Goal: Task Accomplishment & Management: Use online tool/utility

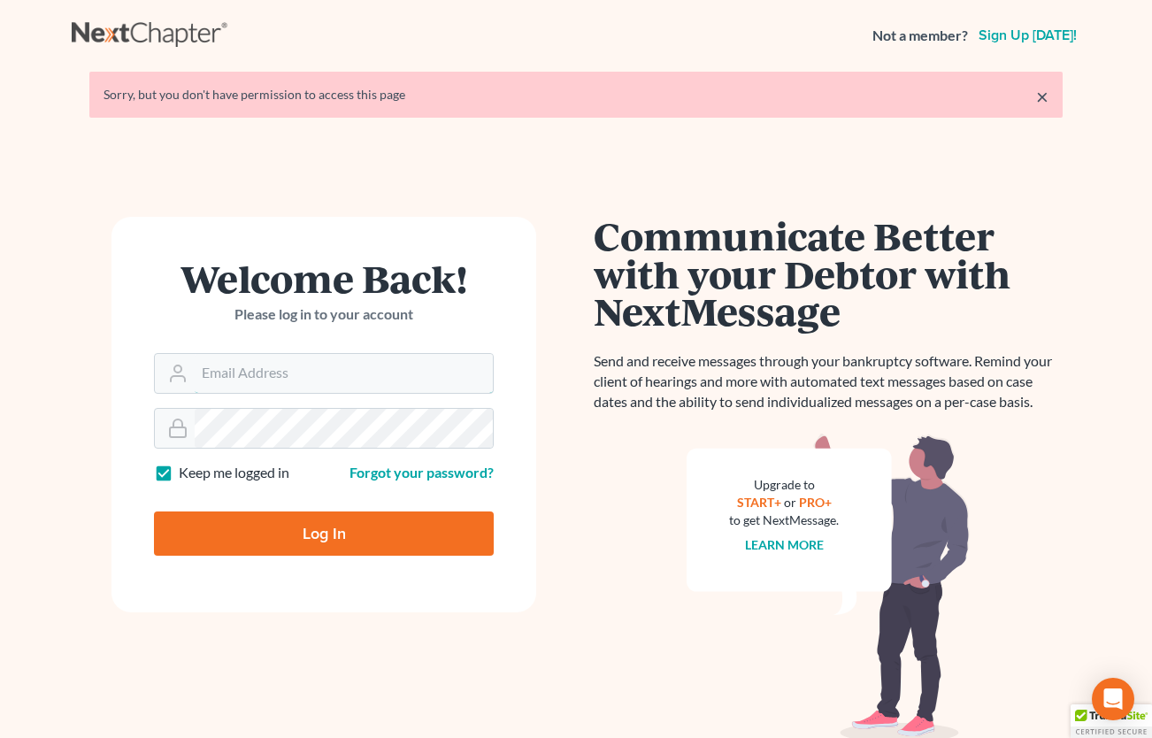
type input "[PERSON_NAME][EMAIL_ADDRESS][DOMAIN_NAME]"
click at [350, 550] on input "Log In" at bounding box center [324, 534] width 340 height 44
type input "Thinking..."
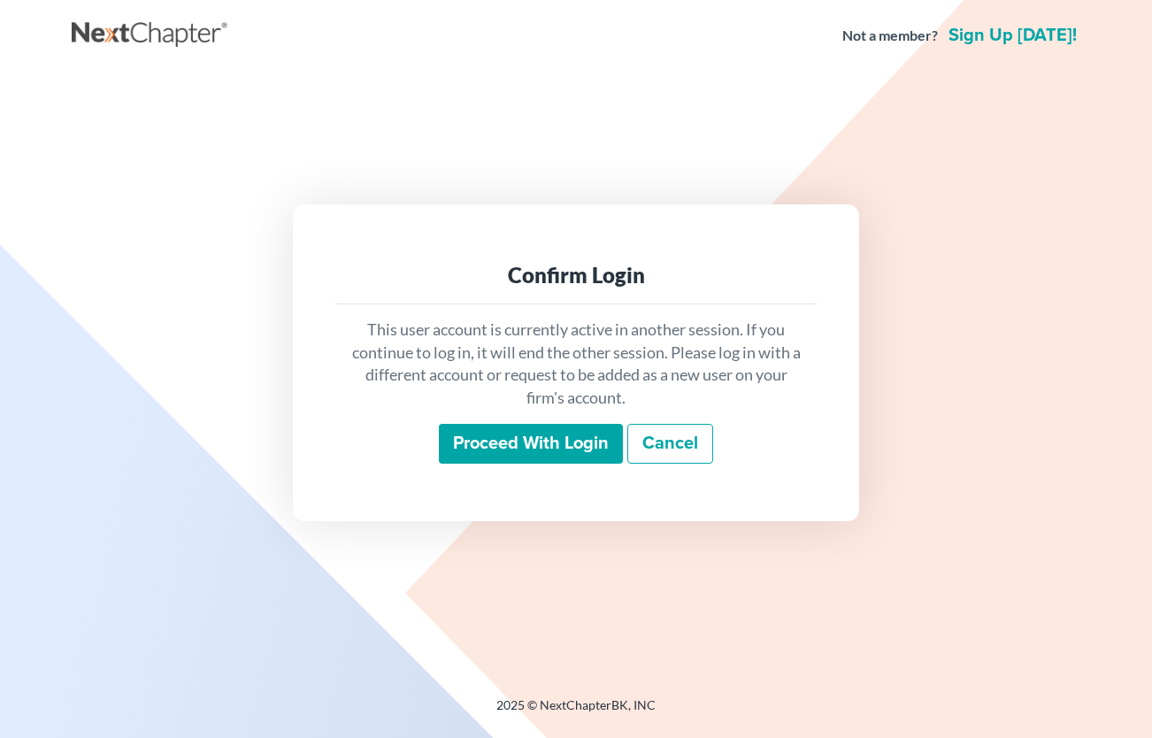
click at [493, 461] on input "Proceed with login" at bounding box center [531, 444] width 184 height 41
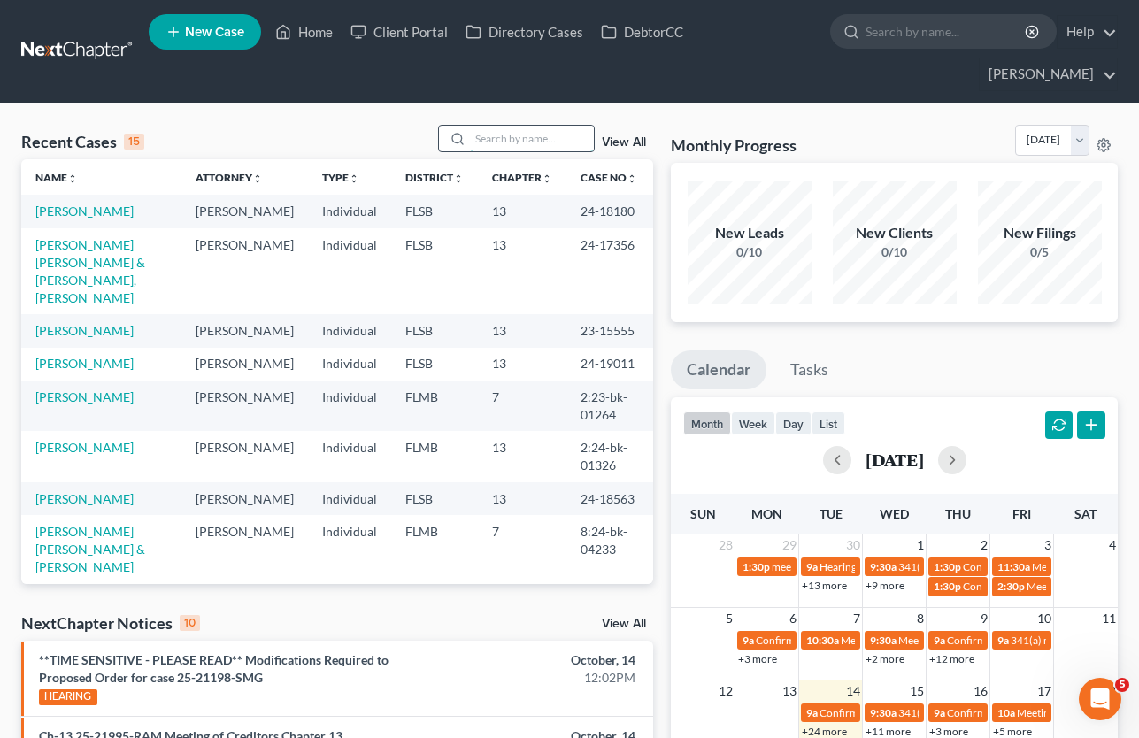
click at [493, 136] on input "search" at bounding box center [532, 139] width 124 height 26
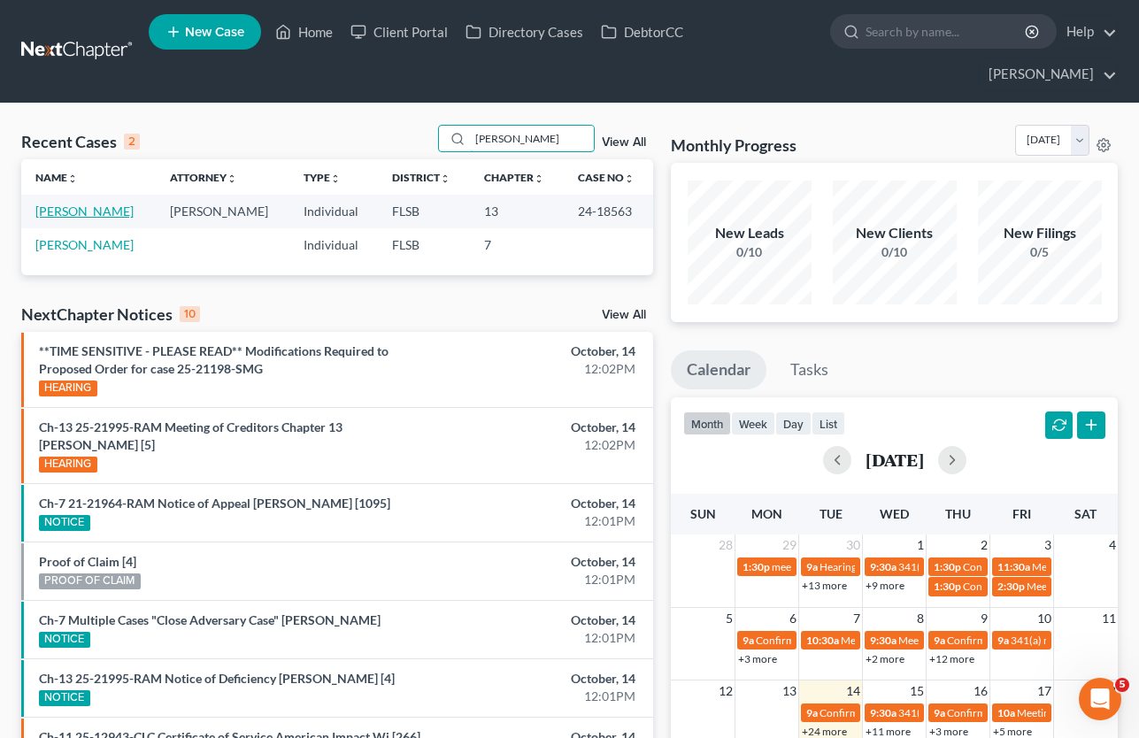
type input "katrina"
click at [103, 213] on link "Breault, Katrina" at bounding box center [84, 211] width 98 height 15
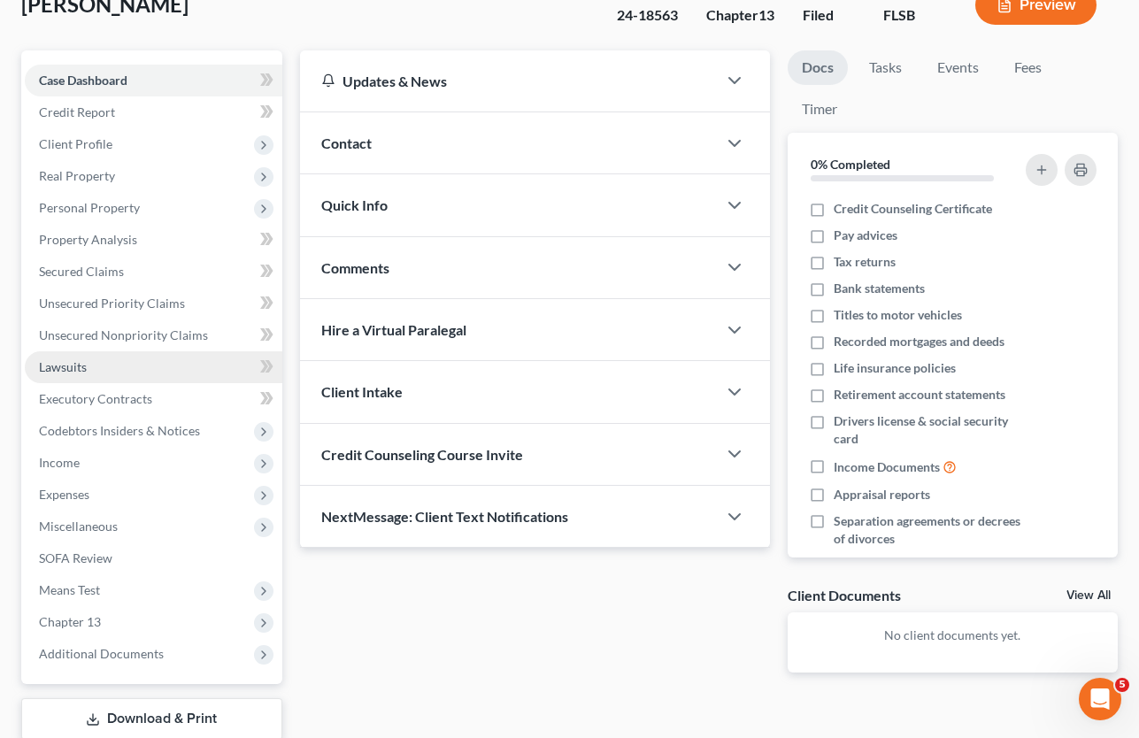
scroll to position [266, 0]
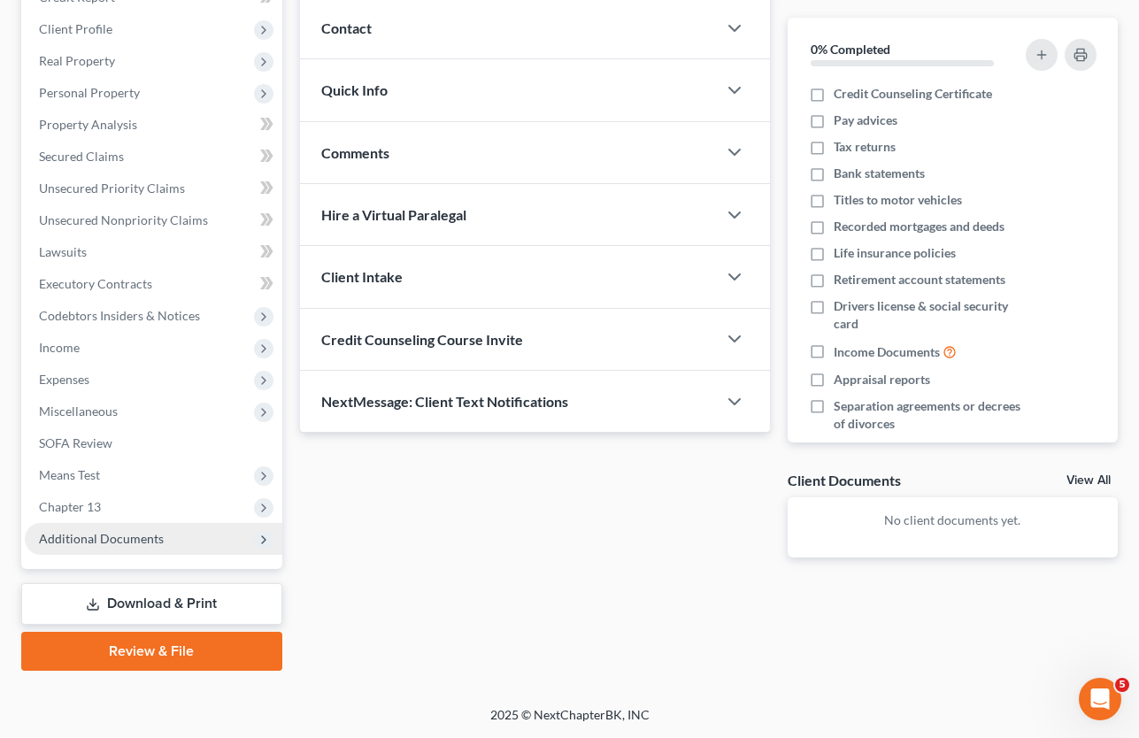
click at [142, 543] on span "Additional Documents" at bounding box center [101, 538] width 125 height 15
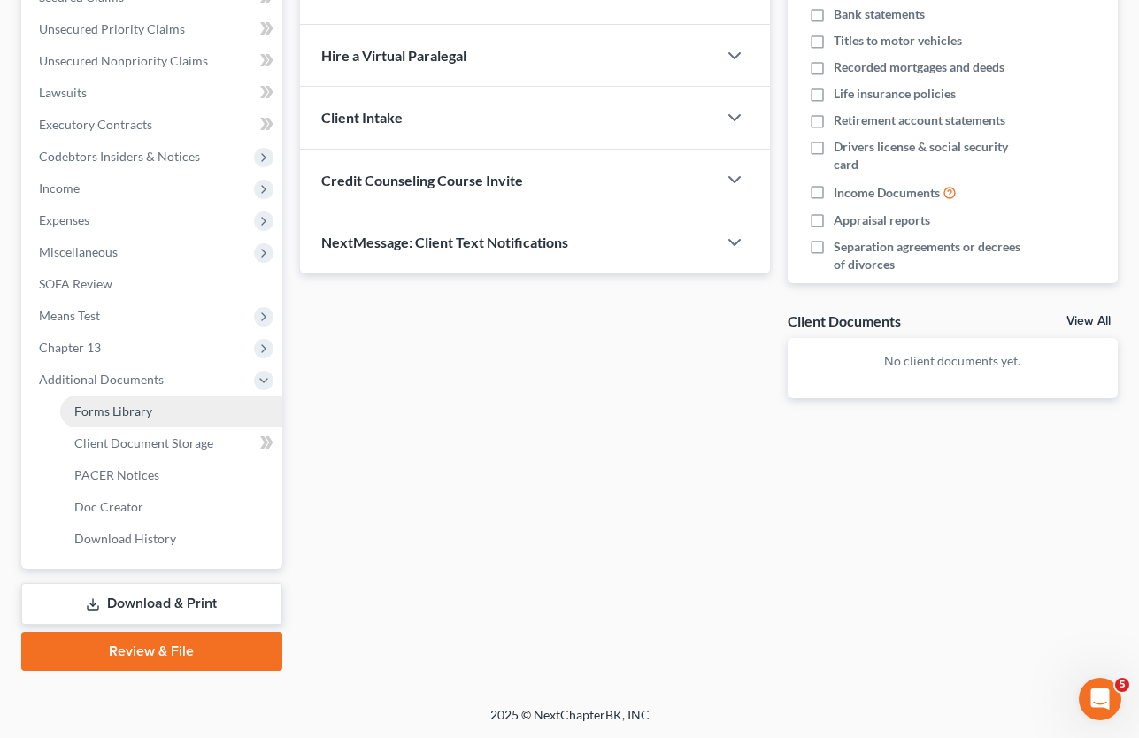
click at [123, 411] on span "Forms Library" at bounding box center [113, 411] width 78 height 15
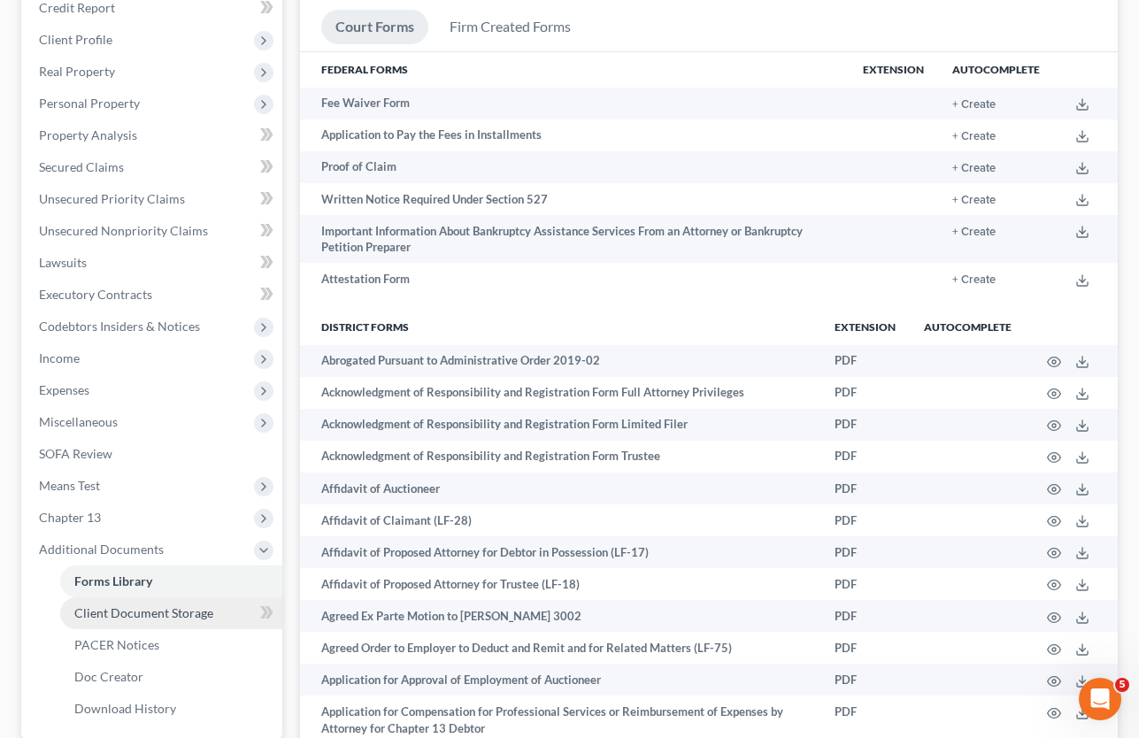
click at [135, 612] on span "Client Document Storage" at bounding box center [143, 612] width 139 height 15
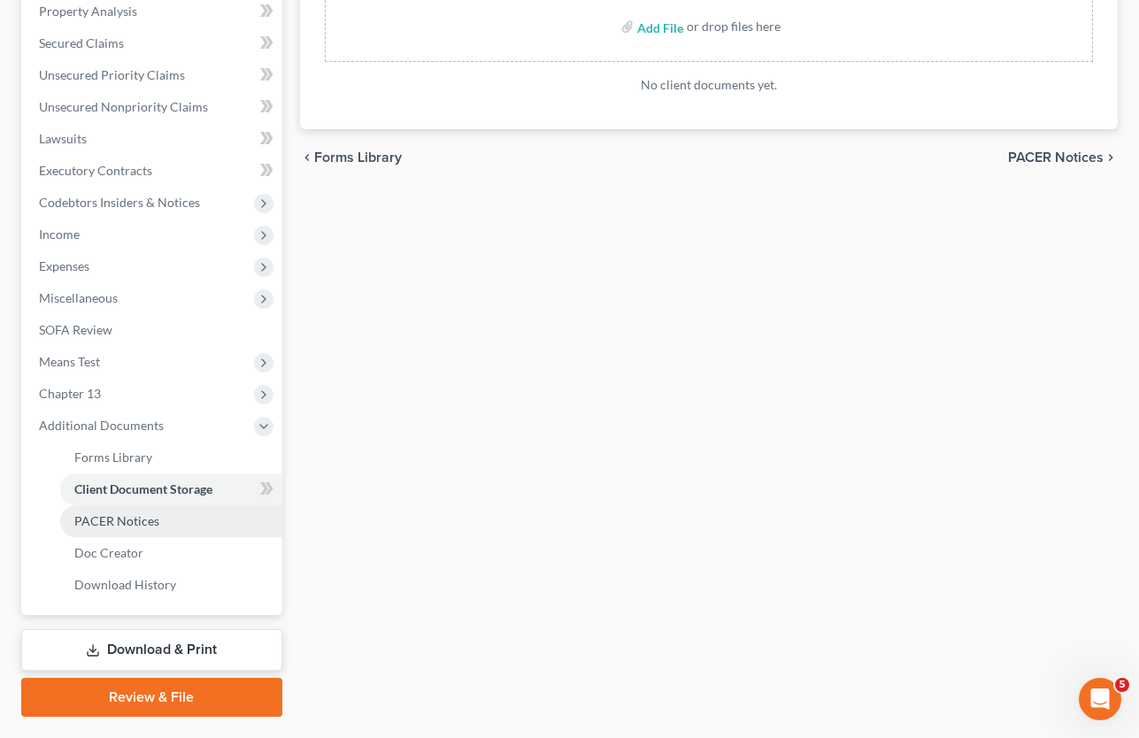
click at [126, 520] on span "PACER Notices" at bounding box center [116, 520] width 85 height 15
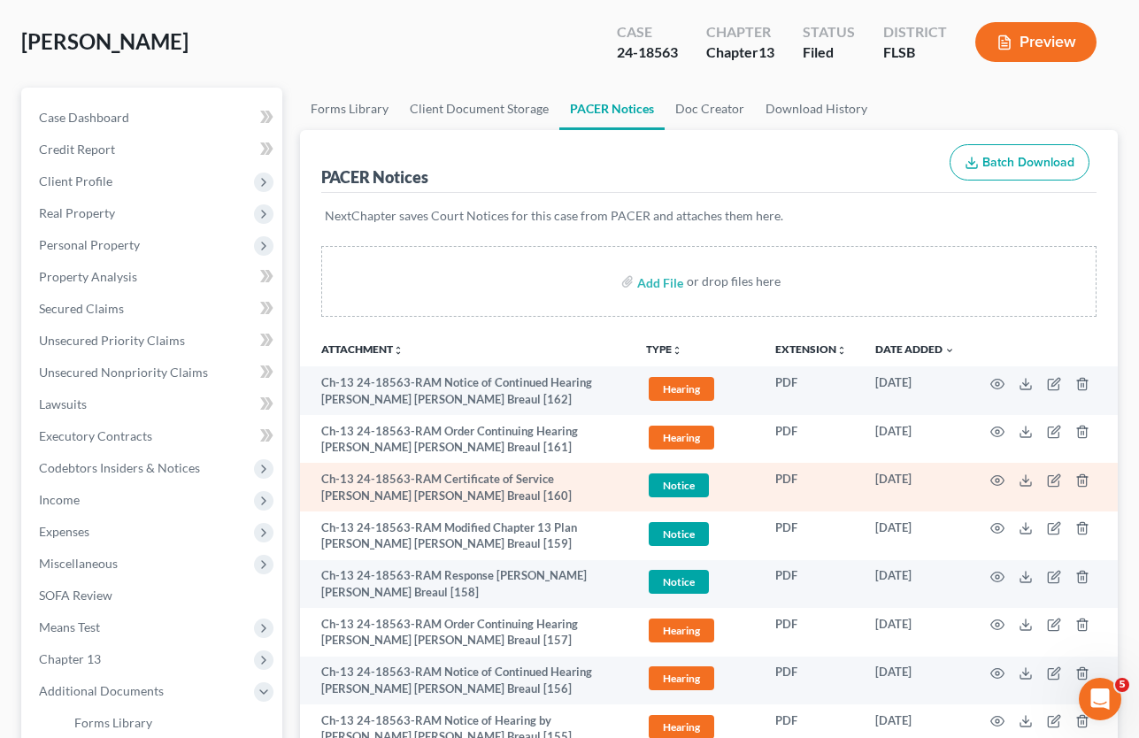
scroll to position [137, 0]
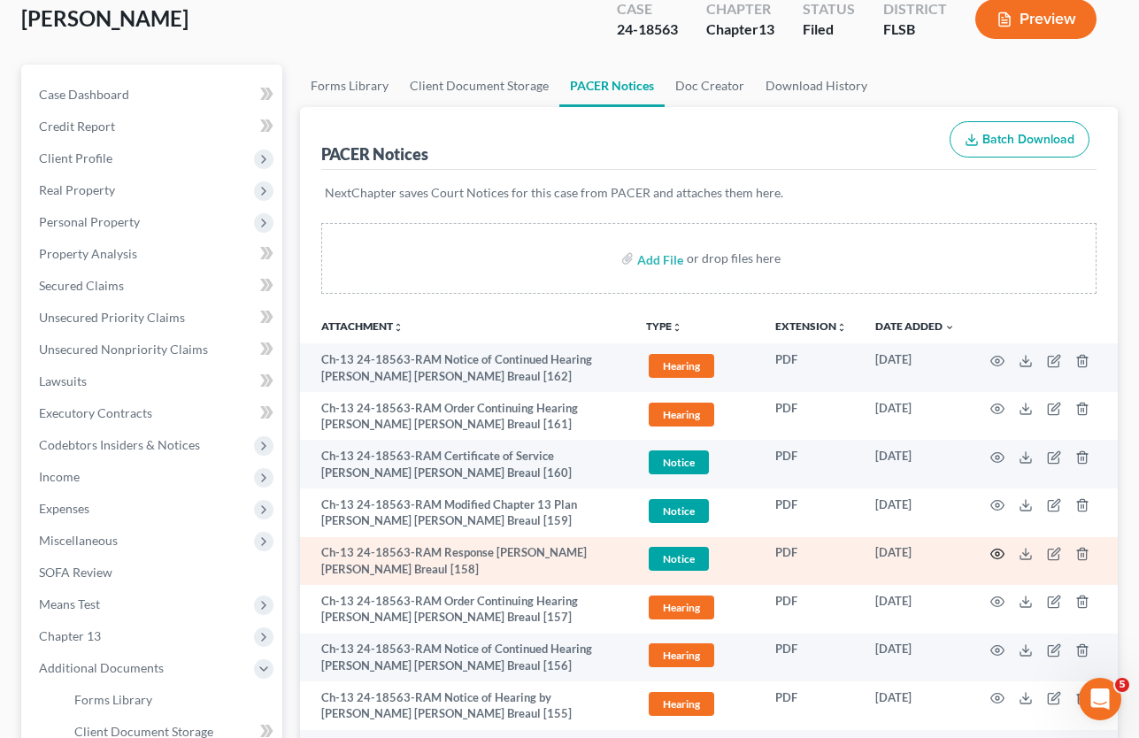
click at [997, 555] on circle "button" at bounding box center [998, 554] width 4 height 4
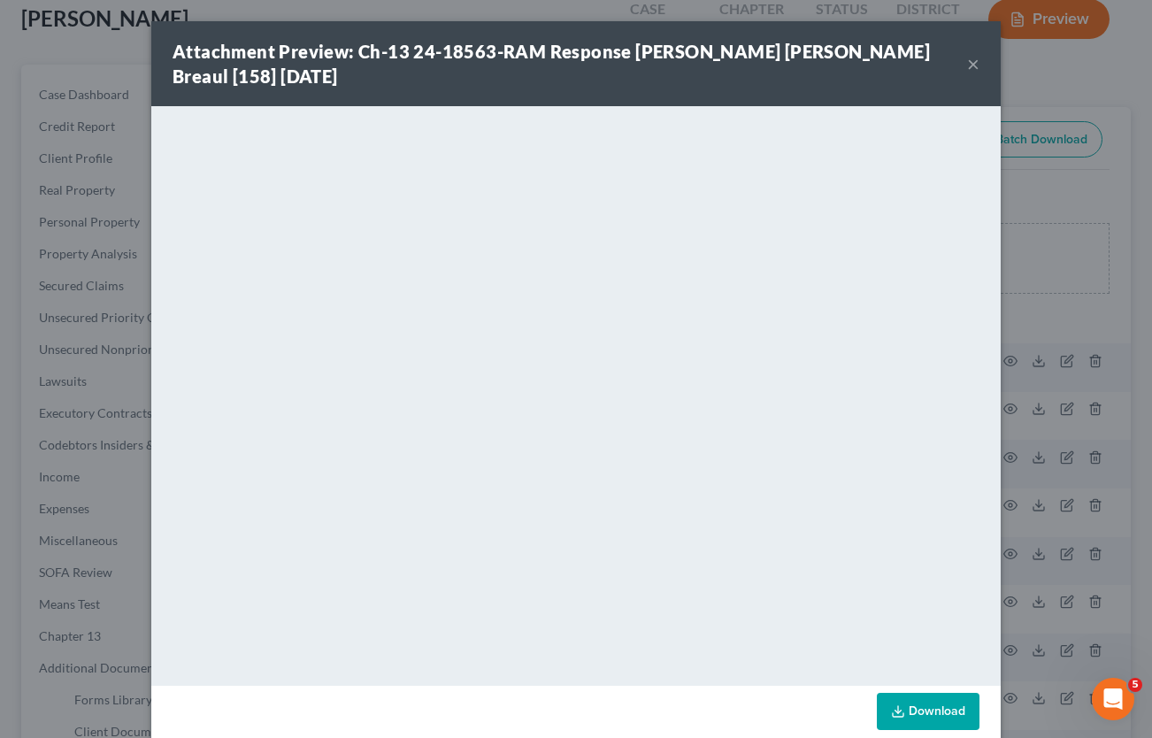
scroll to position [3, 0]
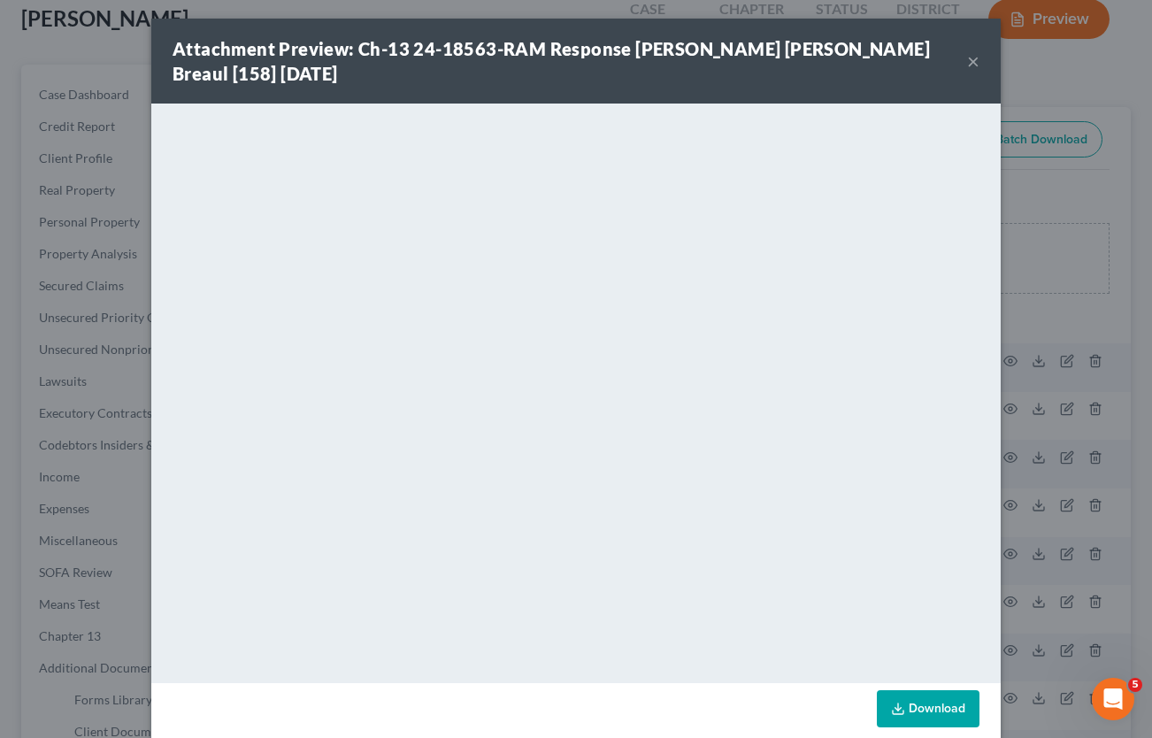
click at [967, 50] on button "×" at bounding box center [973, 60] width 12 height 21
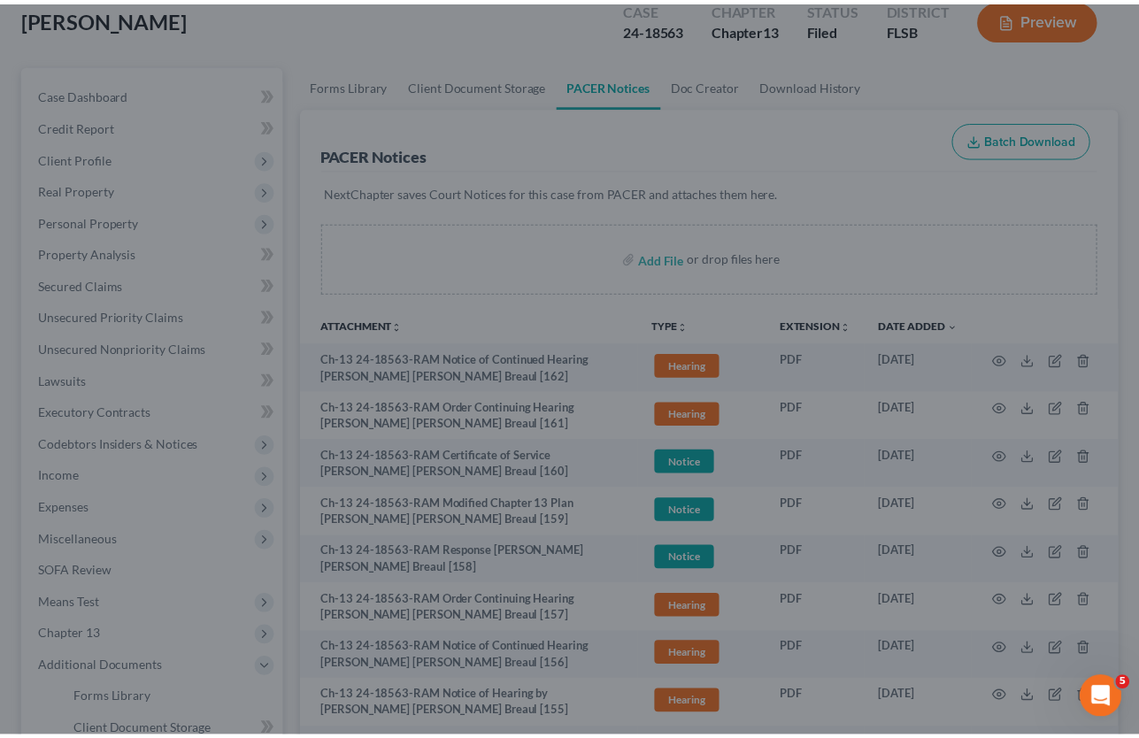
scroll to position [137, 0]
